Goal: Transaction & Acquisition: Book appointment/travel/reservation

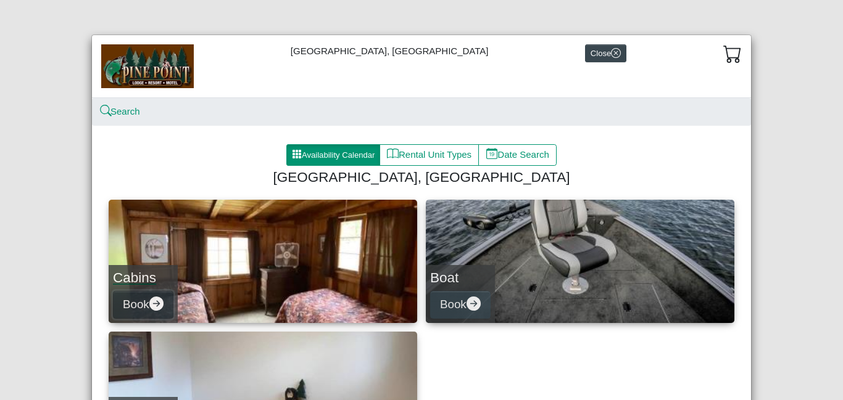
click at [153, 305] on icon "arrow right circle fill" at bounding box center [156, 304] width 14 height 14
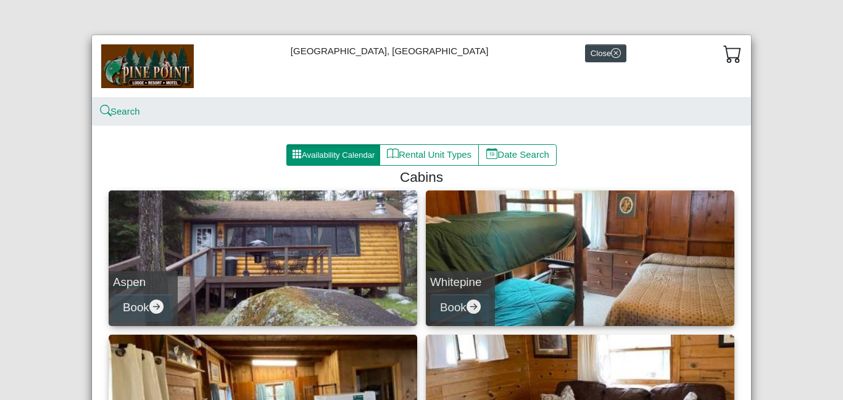
click at [215, 266] on link "Aspen Book" at bounding box center [263, 259] width 308 height 136
select select "*"
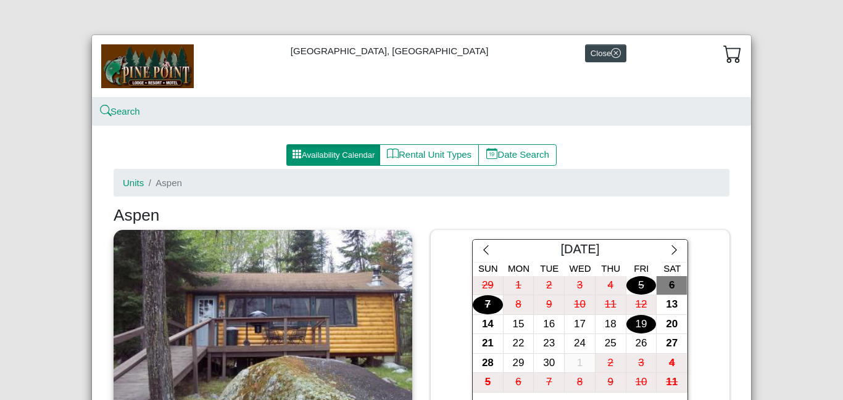
click at [640, 321] on div "19" at bounding box center [641, 324] width 30 height 19
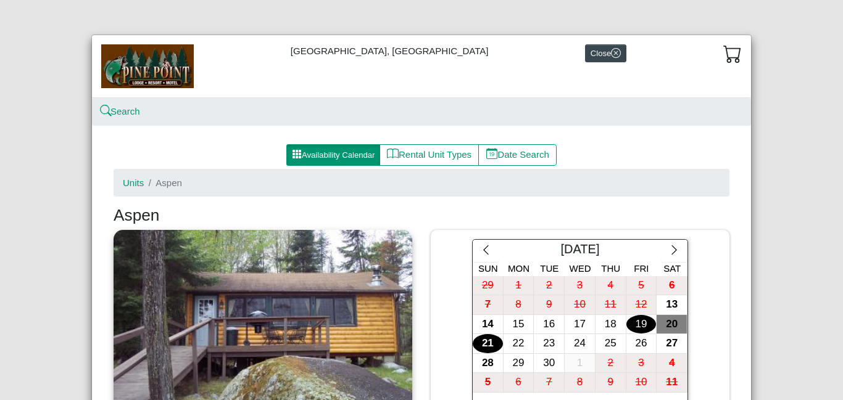
click at [488, 340] on div "21" at bounding box center [488, 343] width 30 height 19
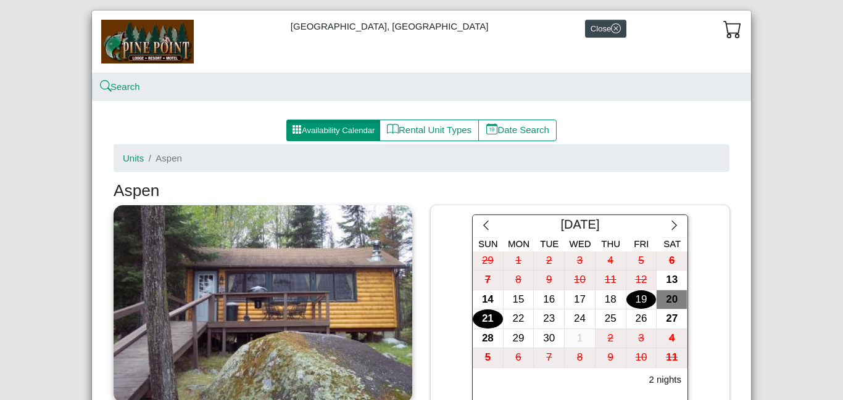
scroll to position [49, 0]
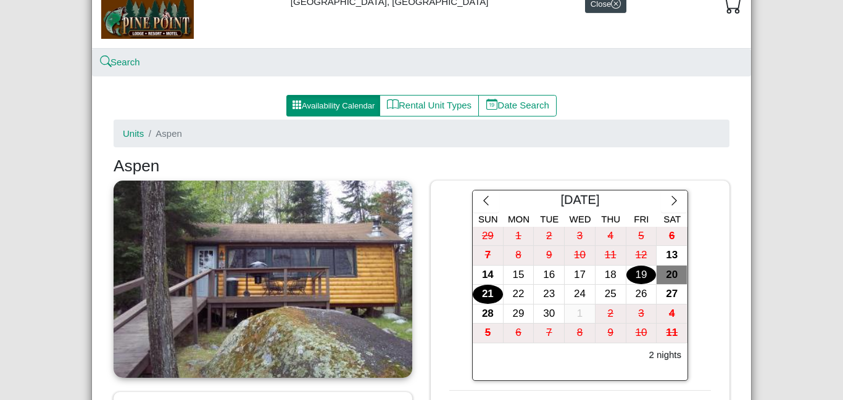
click at [634, 270] on div "19" at bounding box center [641, 275] width 30 height 19
click at [663, 273] on div "20" at bounding box center [671, 275] width 30 height 19
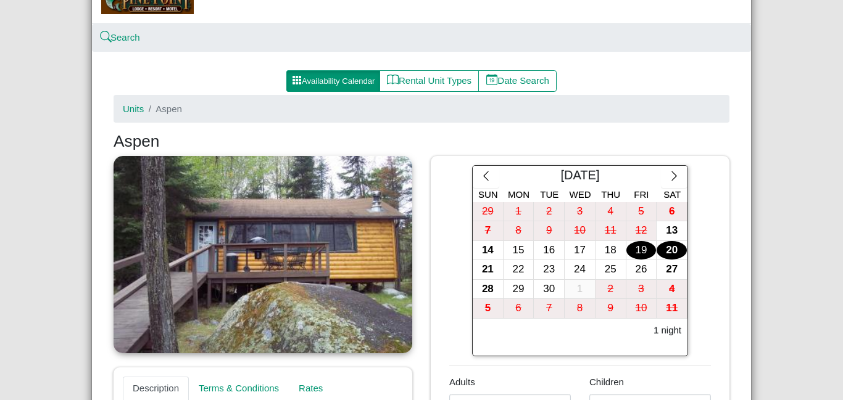
scroll to position [271, 0]
